Goal: Navigation & Orientation: Find specific page/section

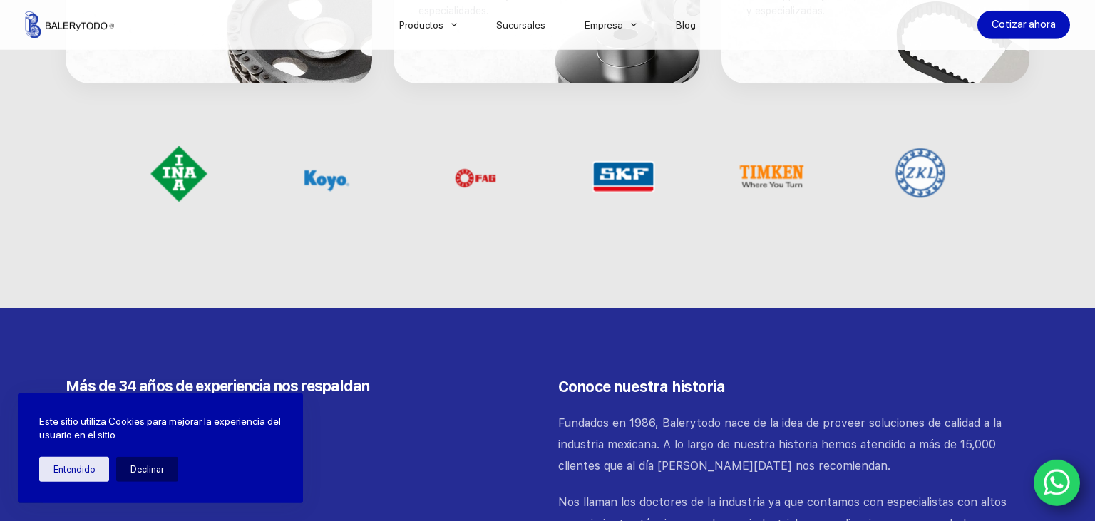
scroll to position [1129, 0]
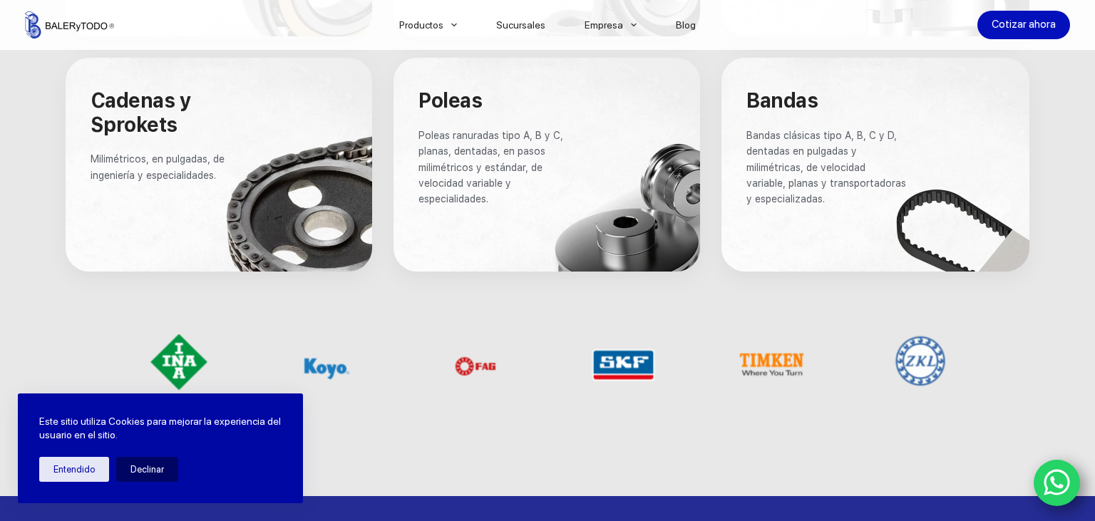
click at [854, 204] on p "Bandas clásicas tipo A, B, C y D, dentadas en pulgadas y milimétricas, de veloc…" at bounding box center [826, 168] width 161 height 80
click at [814, 103] on span "Bandas" at bounding box center [781, 100] width 71 height 24
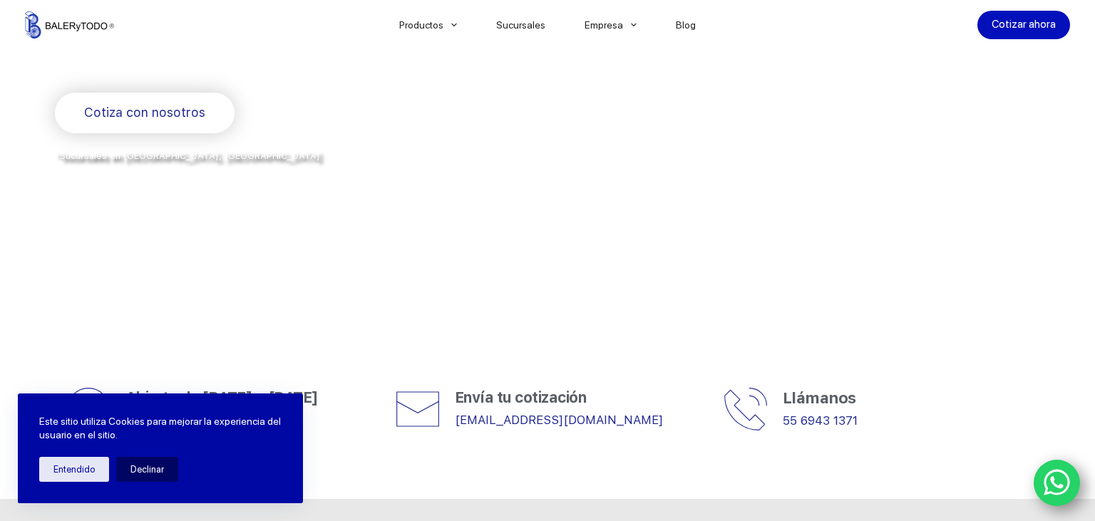
scroll to position [0, 0]
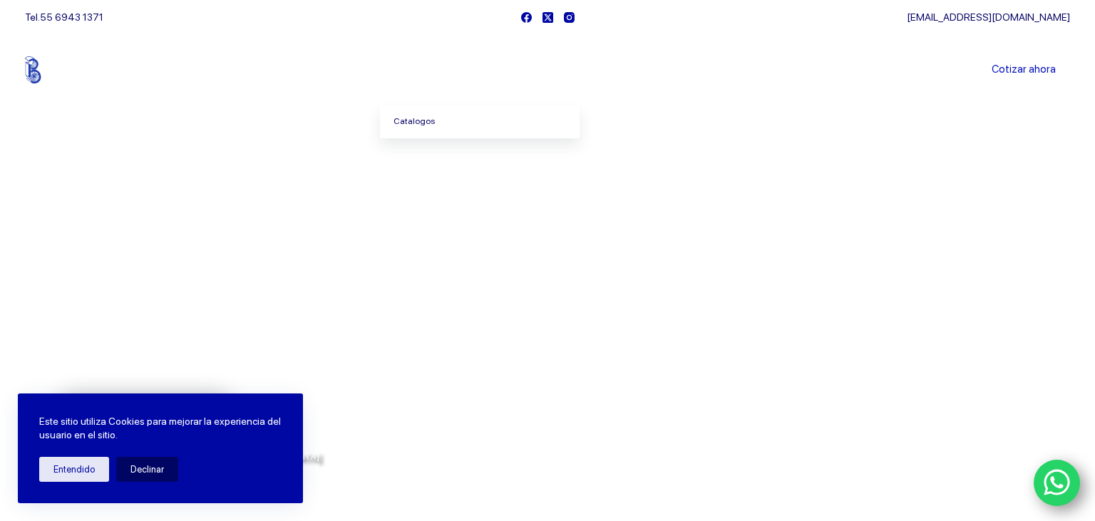
click at [434, 120] on link "Catalogos" at bounding box center [480, 122] width 200 height 33
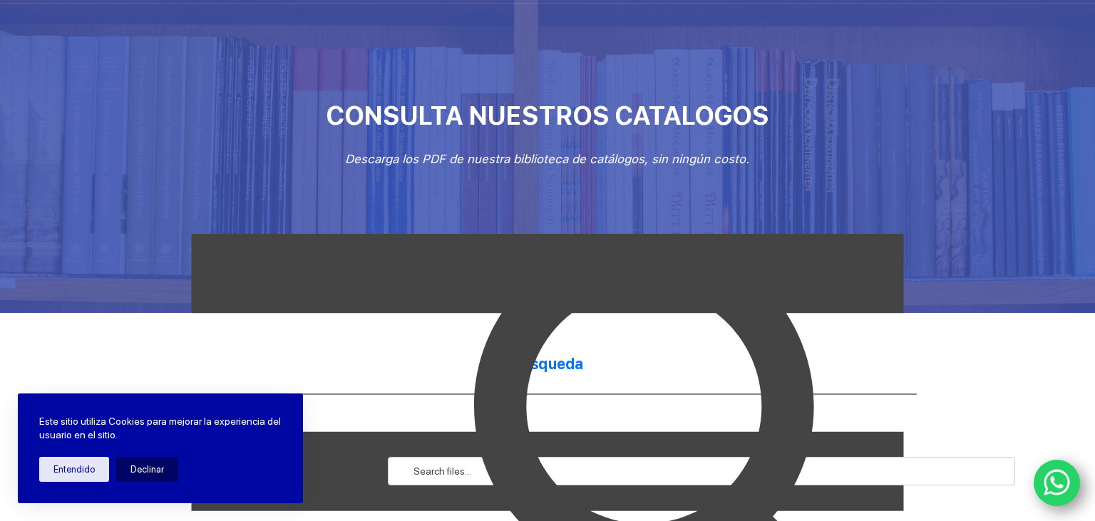
scroll to position [150, 0]
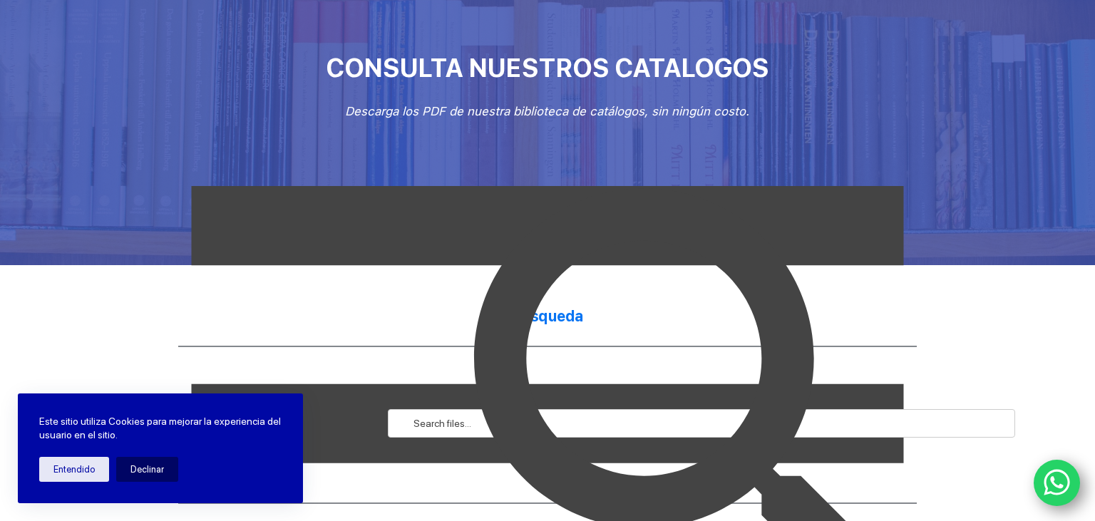
click at [442, 419] on img at bounding box center [709, 423] width 627 height 627
click at [572, 329] on img at bounding box center [709, 423] width 627 height 627
click at [572, 307] on img at bounding box center [709, 423] width 627 height 627
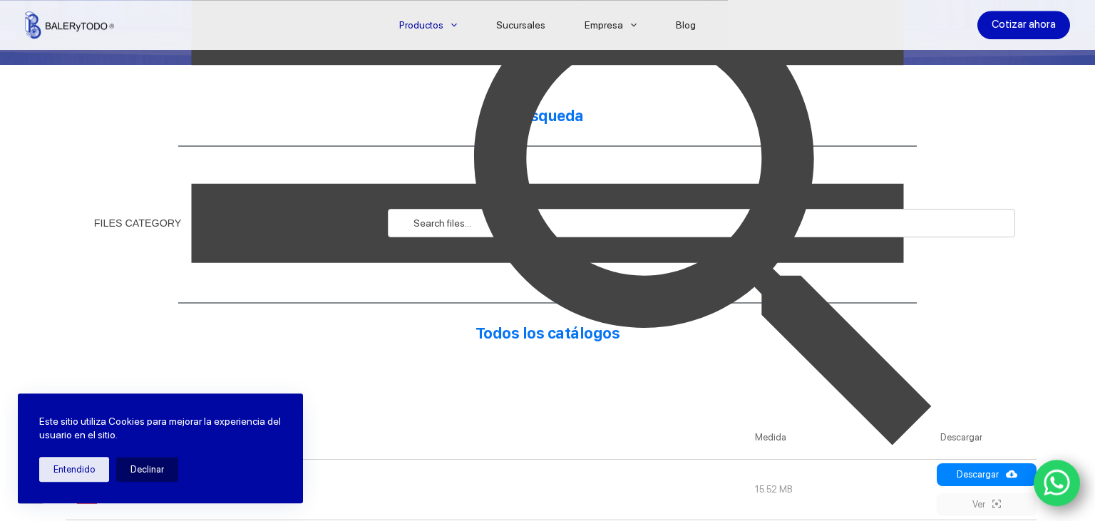
scroll to position [376, 0]
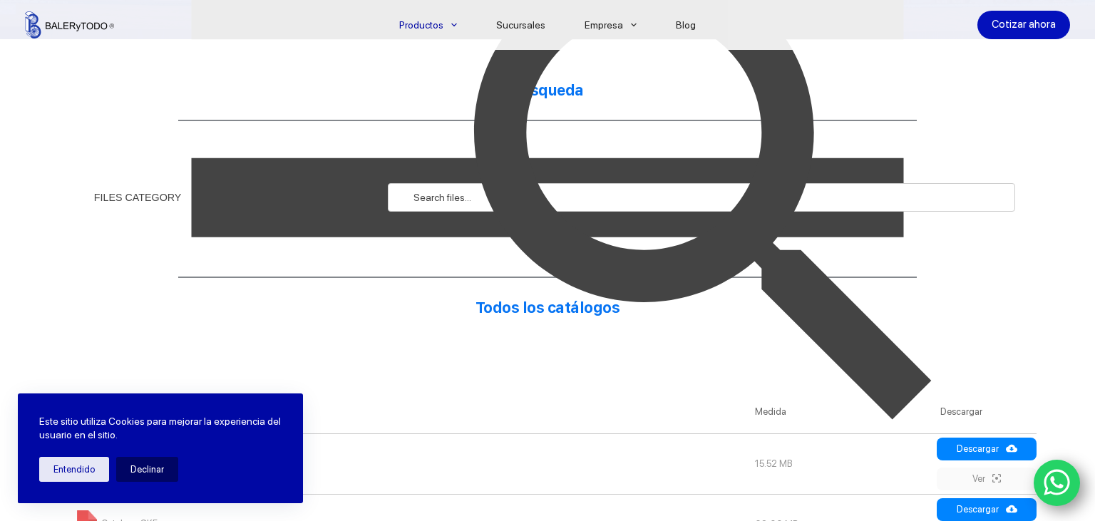
click at [586, 213] on img at bounding box center [709, 198] width 627 height 627
click at [621, 195] on img at bounding box center [709, 198] width 627 height 627
drag, startPoint x: 620, startPoint y: 195, endPoint x: 613, endPoint y: 196, distance: 7.2
click at [619, 195] on img at bounding box center [709, 198] width 627 height 627
drag, startPoint x: 375, startPoint y: 207, endPoint x: 416, endPoint y: 189, distance: 45.0
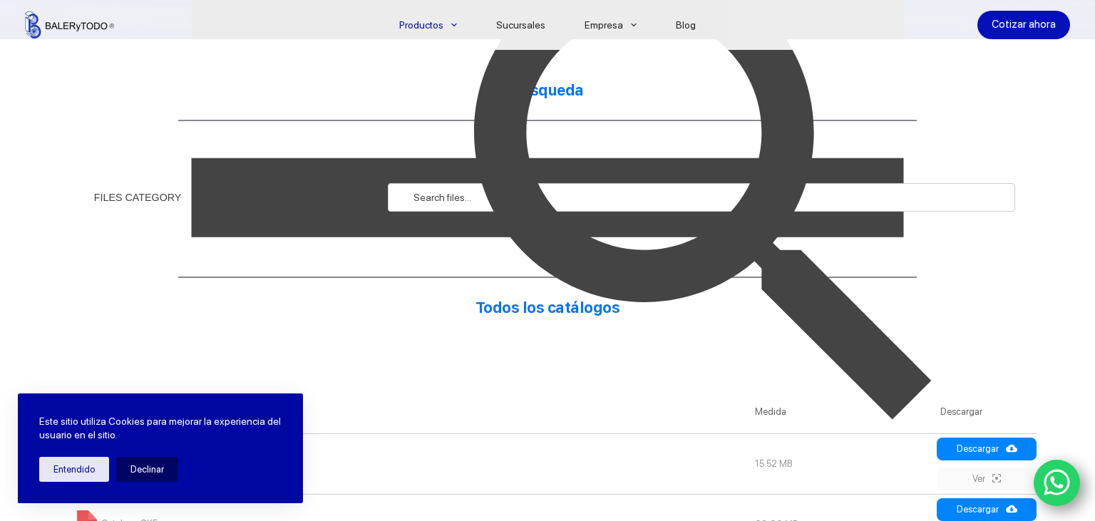
click at [376, 207] on img at bounding box center [548, 198] width 950 height 950
click at [417, 188] on img at bounding box center [709, 198] width 627 height 627
click at [417, 193] on img at bounding box center [709, 198] width 627 height 627
drag, startPoint x: 463, startPoint y: 195, endPoint x: 647, endPoint y: 195, distance: 183.2
click at [464, 195] on img at bounding box center [709, 198] width 627 height 627
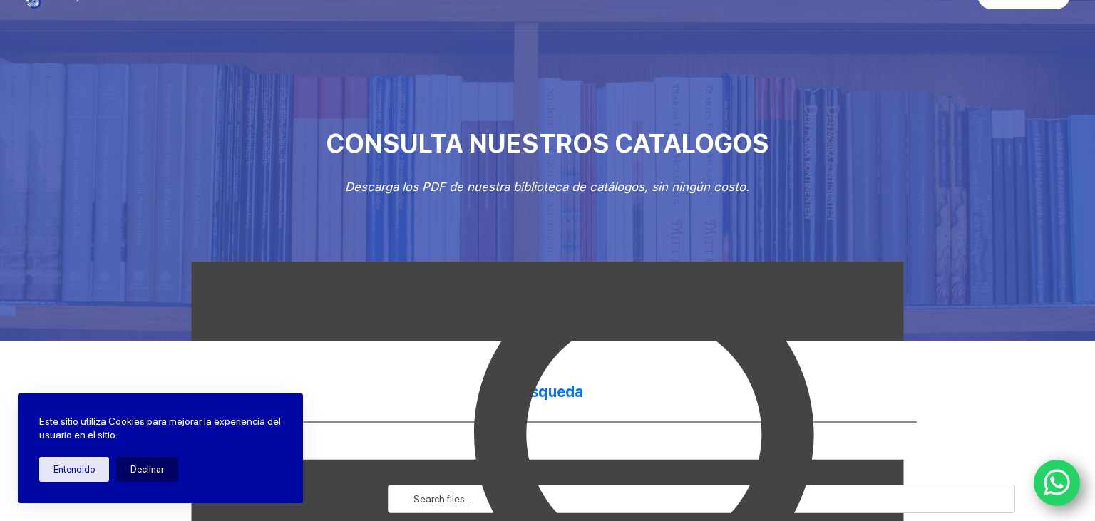
scroll to position [0, 0]
